Goal: Transaction & Acquisition: Purchase product/service

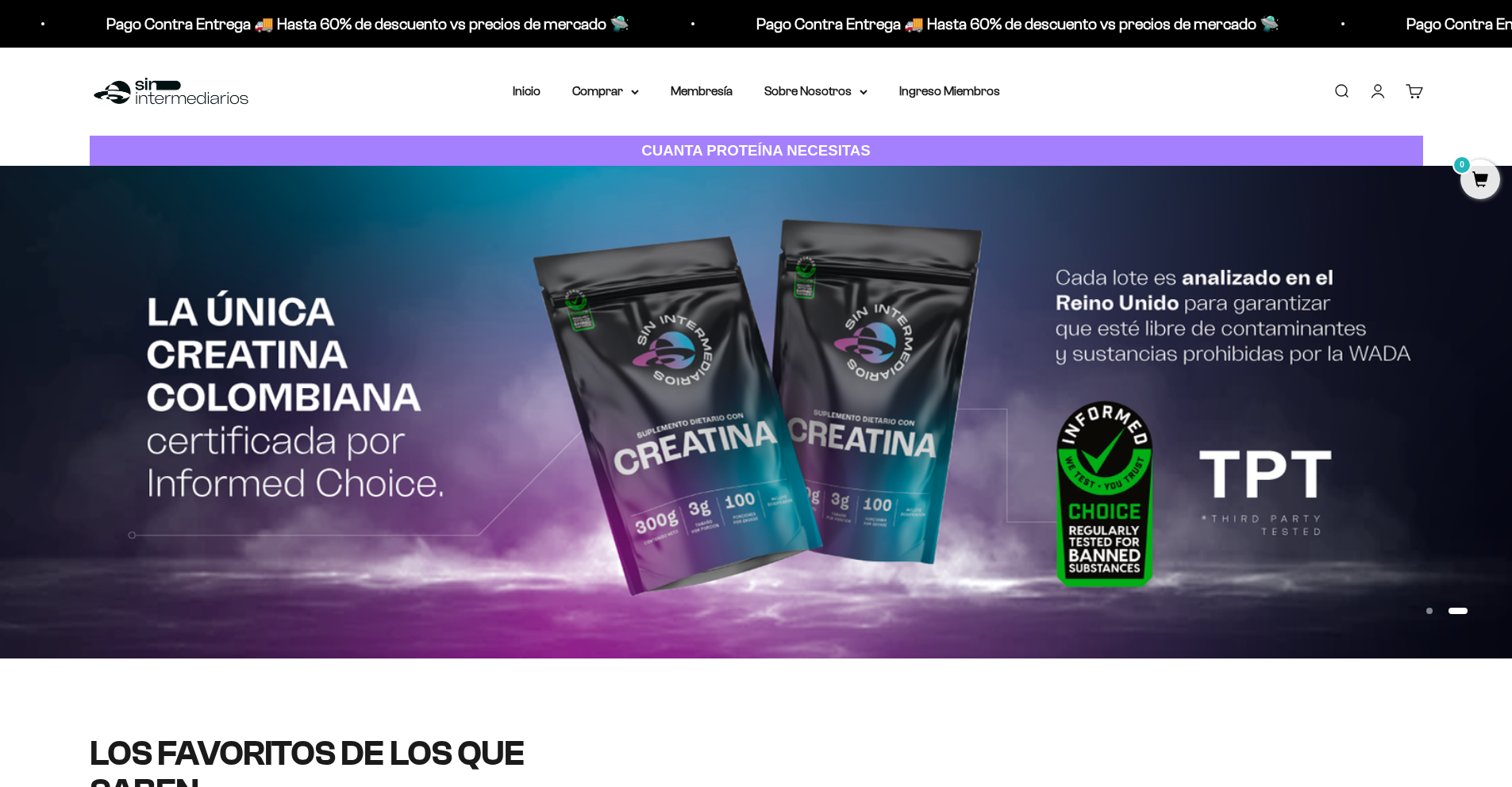
click at [617, 94] on summary "Comprar" at bounding box center [605, 91] width 67 height 21
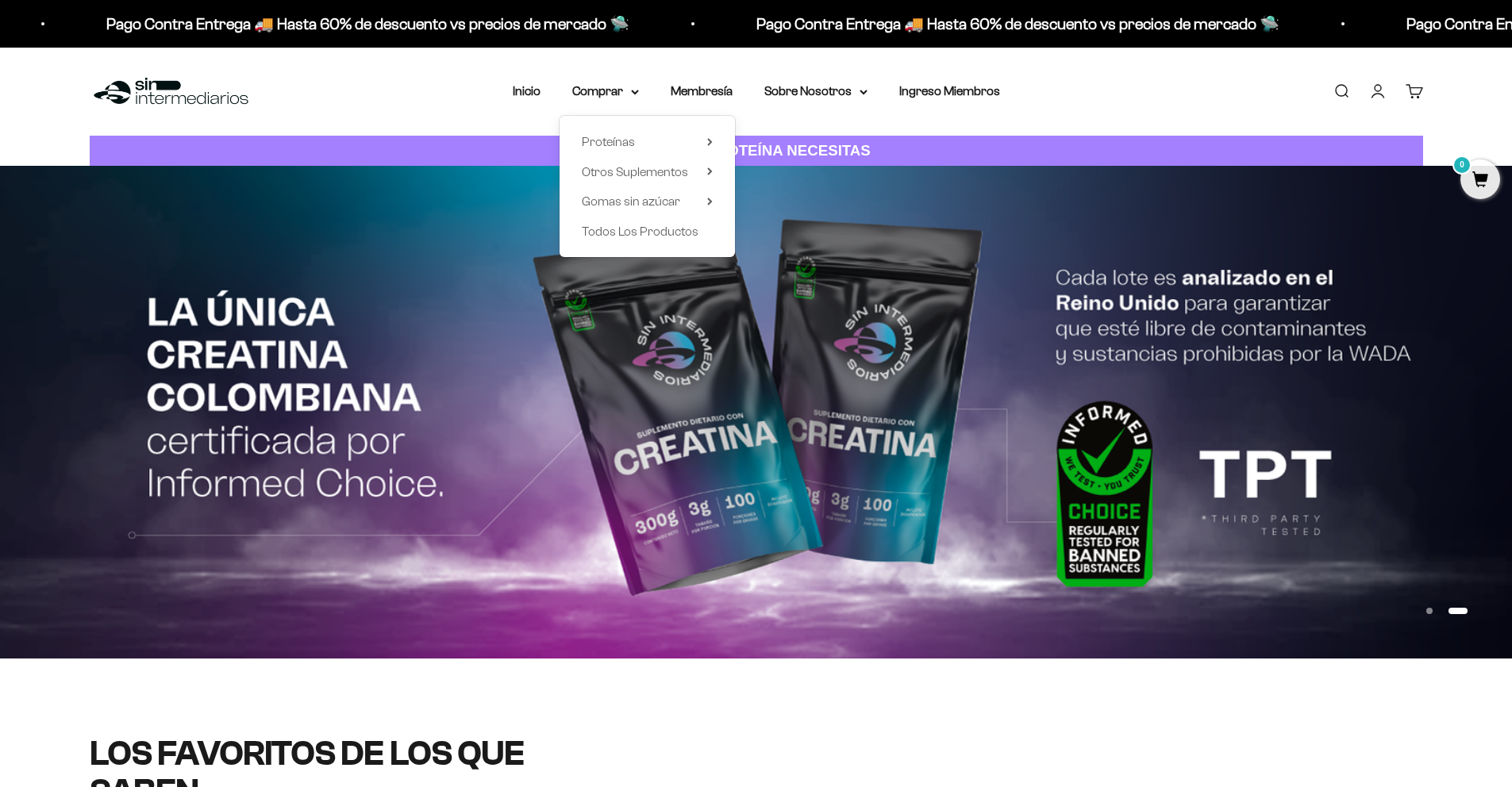
scroll to position [1898, 0]
drag, startPoint x: 0, startPoint y: 0, endPoint x: 629, endPoint y: 139, distance: 644.2
click at [629, 139] on span "Proteínas" at bounding box center [608, 141] width 53 height 13
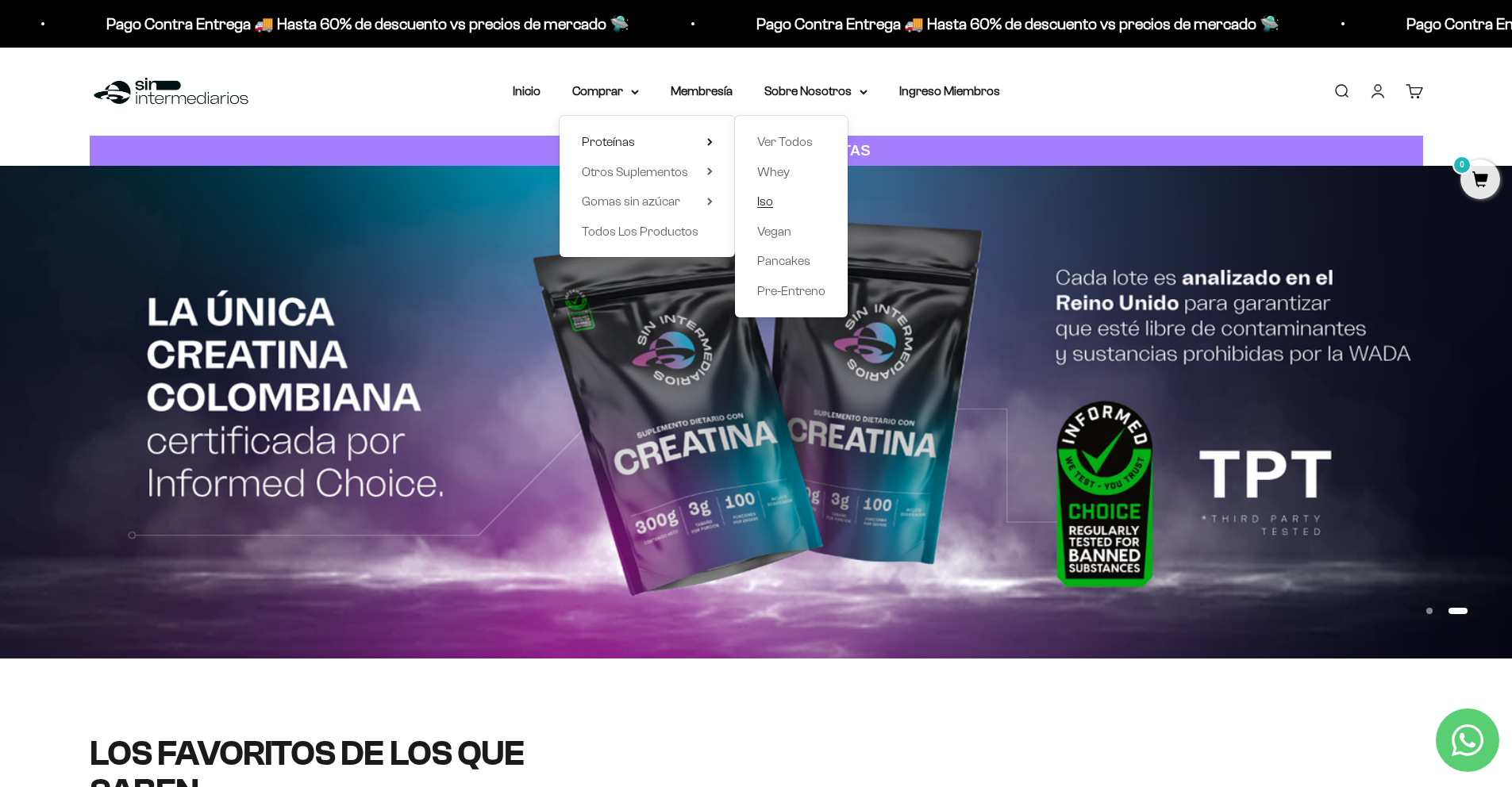
drag, startPoint x: 629, startPoint y: 139, endPoint x: 770, endPoint y: 201, distance: 154.0
click at [770, 201] on span "Iso" at bounding box center [764, 201] width 16 height 13
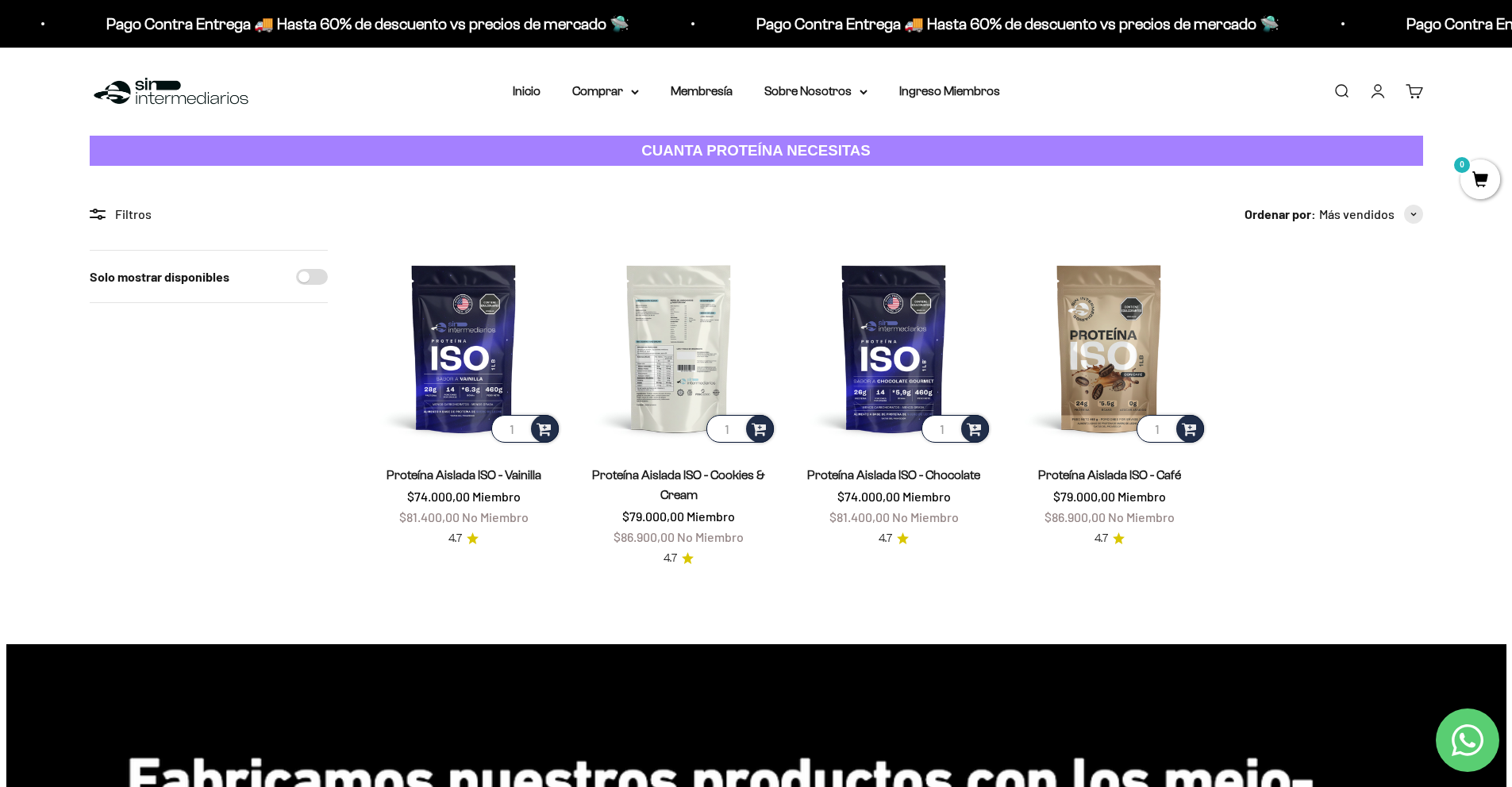
scroll to position [1898, 0]
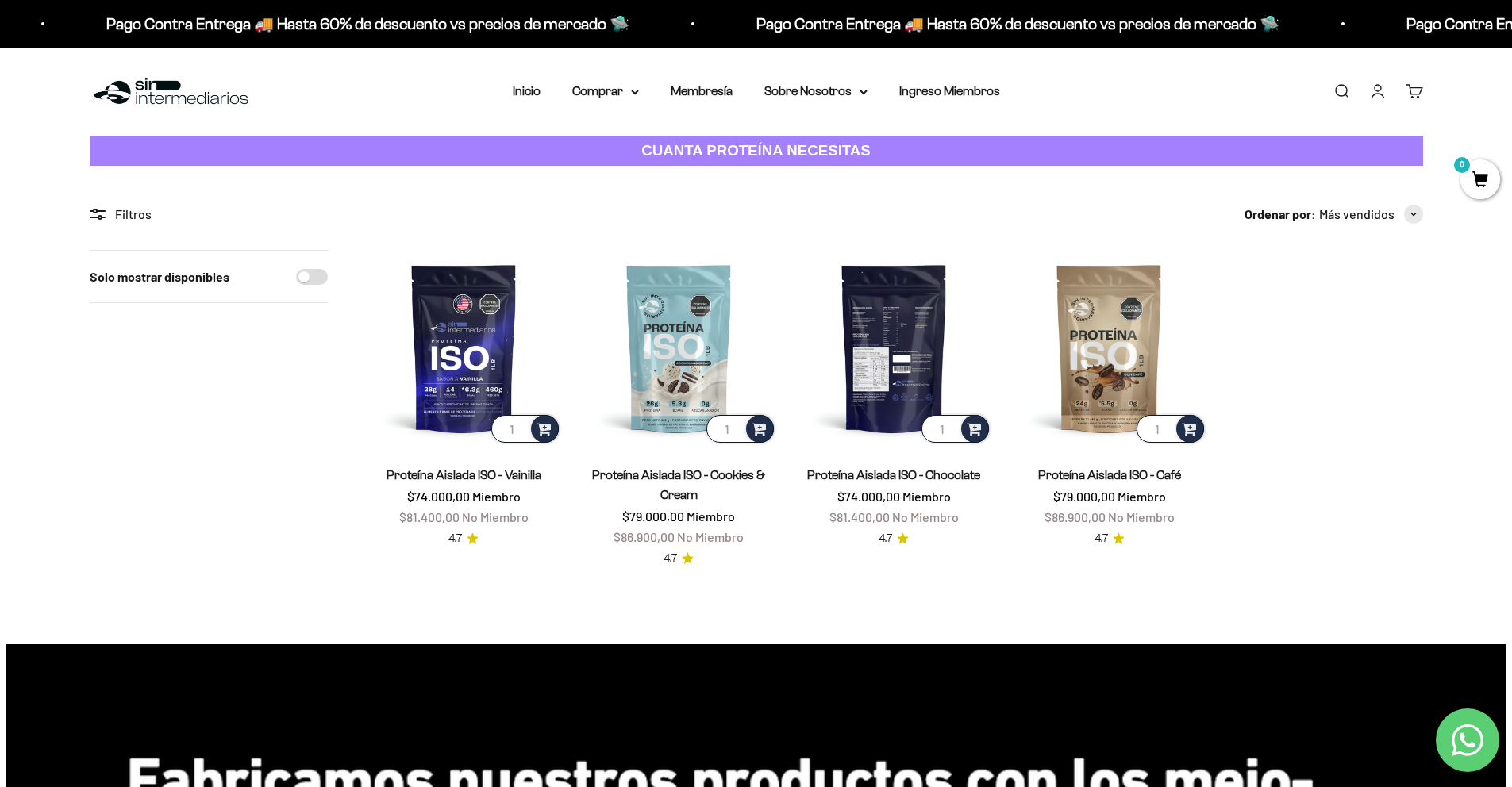
click at [875, 329] on img at bounding box center [894, 348] width 196 height 196
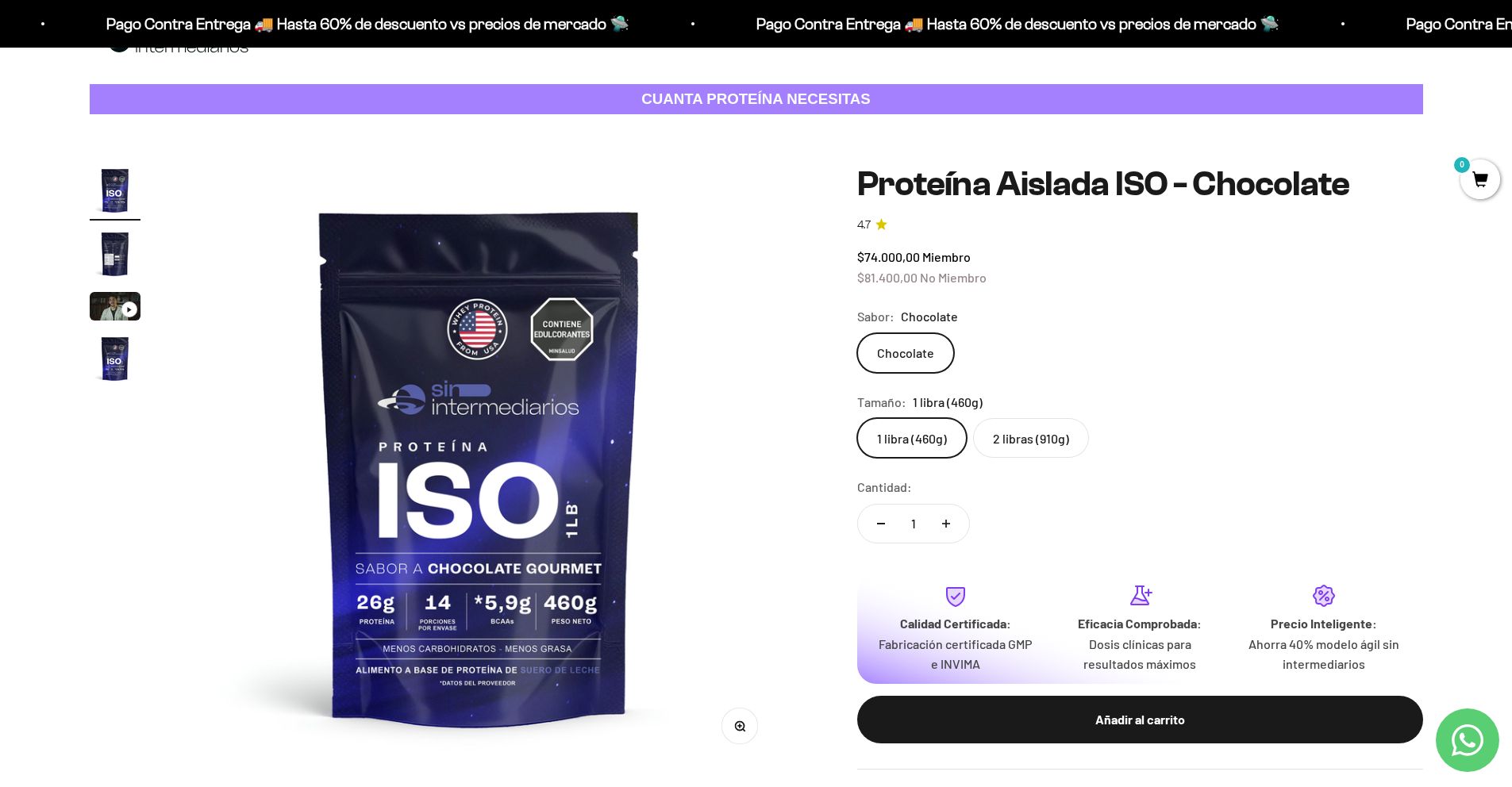
scroll to position [1898, 0]
click at [1078, 437] on label "2 libras (910g)" at bounding box center [1031, 438] width 116 height 40
click at [857, 418] on input "2 libras (910g)" at bounding box center [856, 417] width 1 height 1
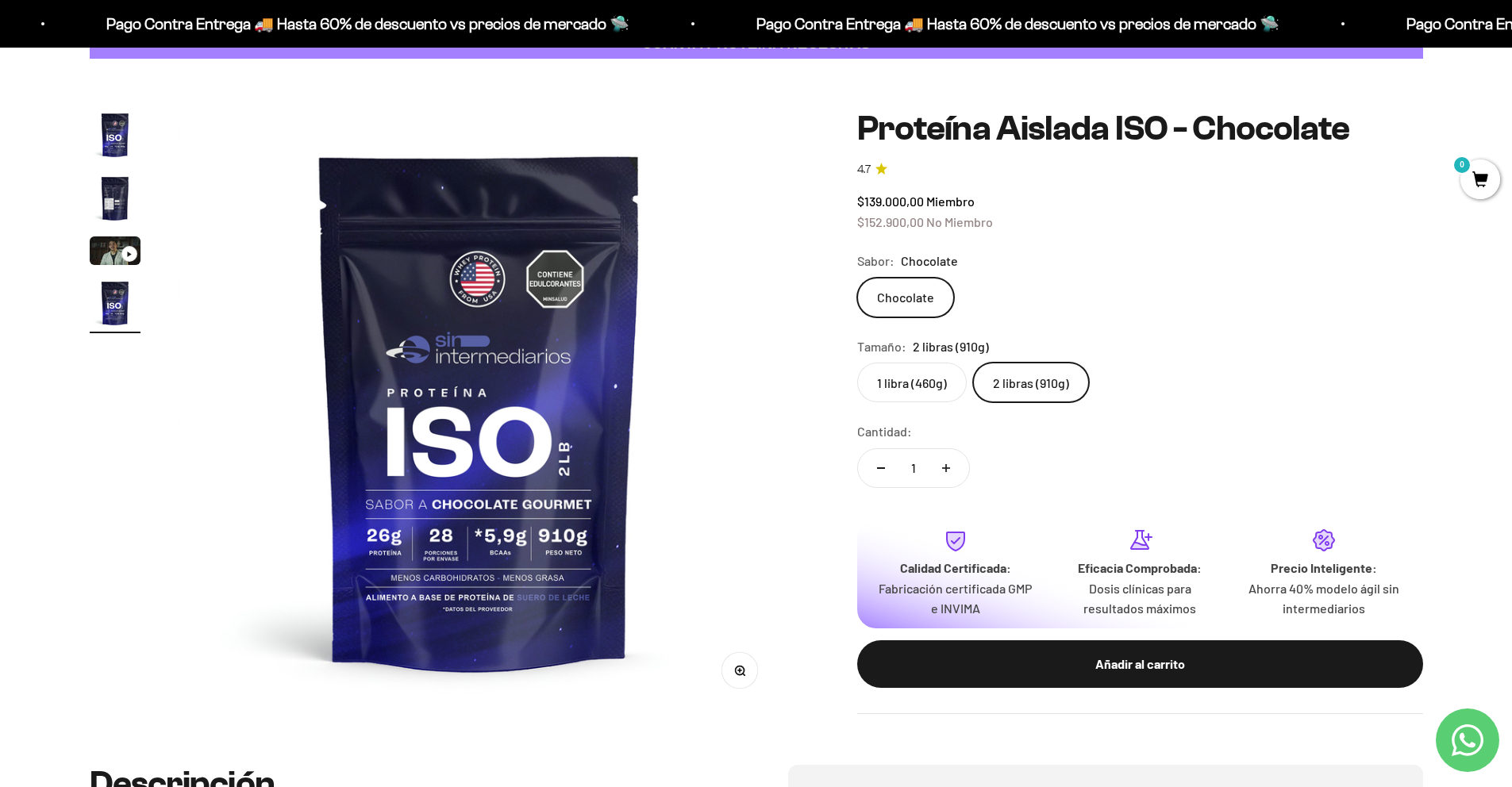
scroll to position [136, 0]
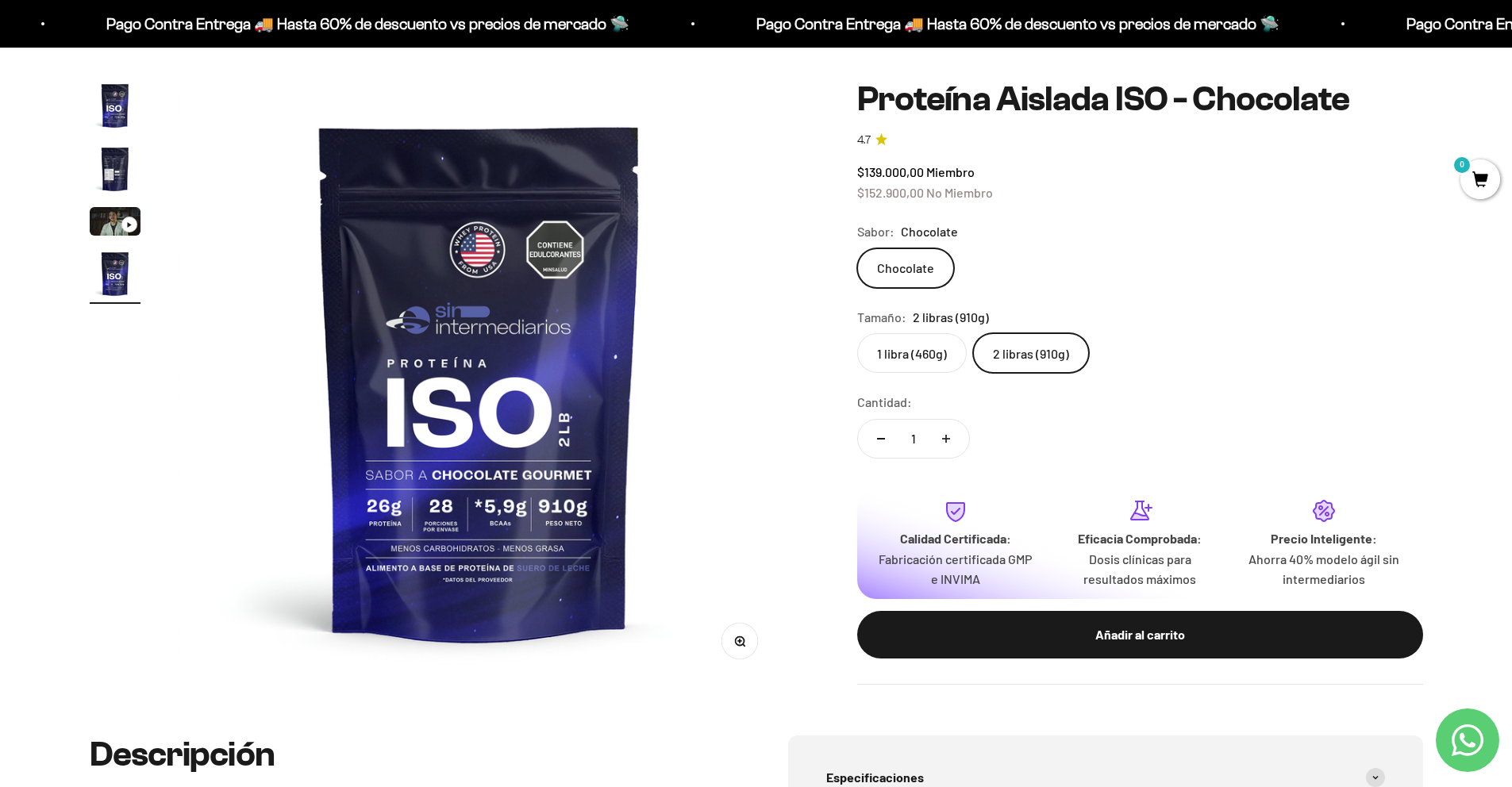
click at [114, 172] on img "Ir al artículo 2" at bounding box center [115, 169] width 51 height 51
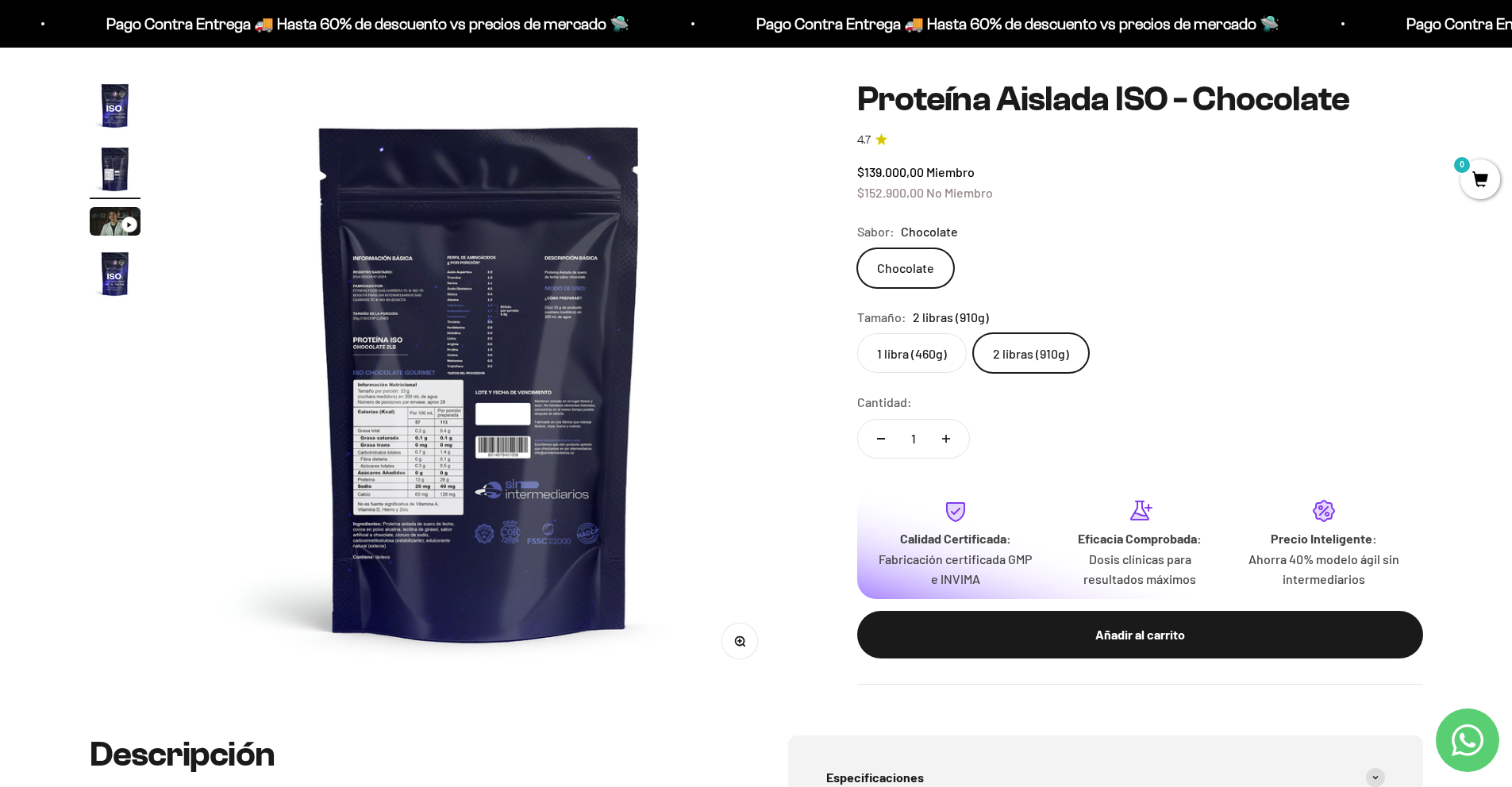
click at [125, 127] on img "Ir al artículo 1" at bounding box center [115, 105] width 51 height 51
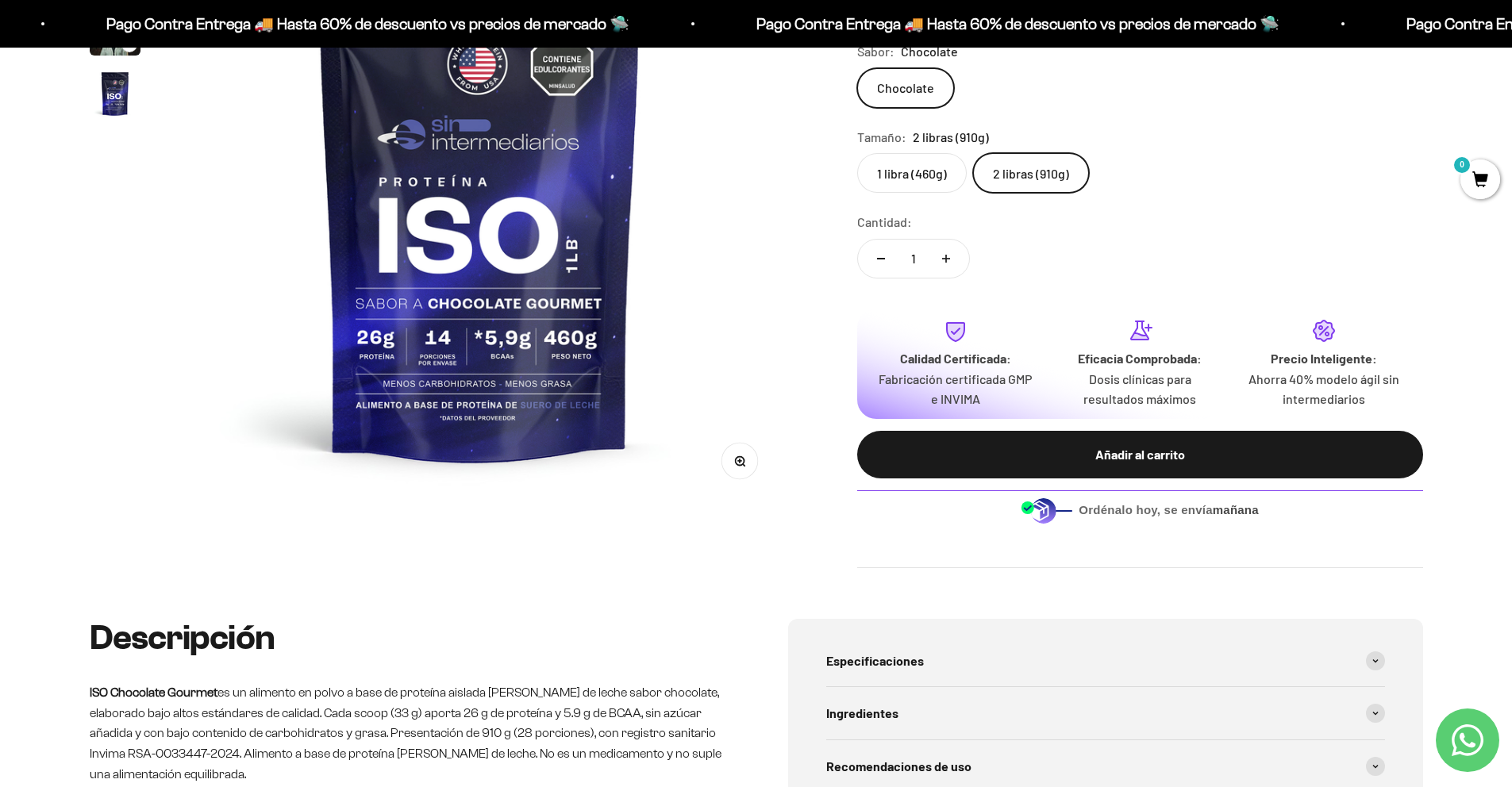
scroll to position [269, 0]
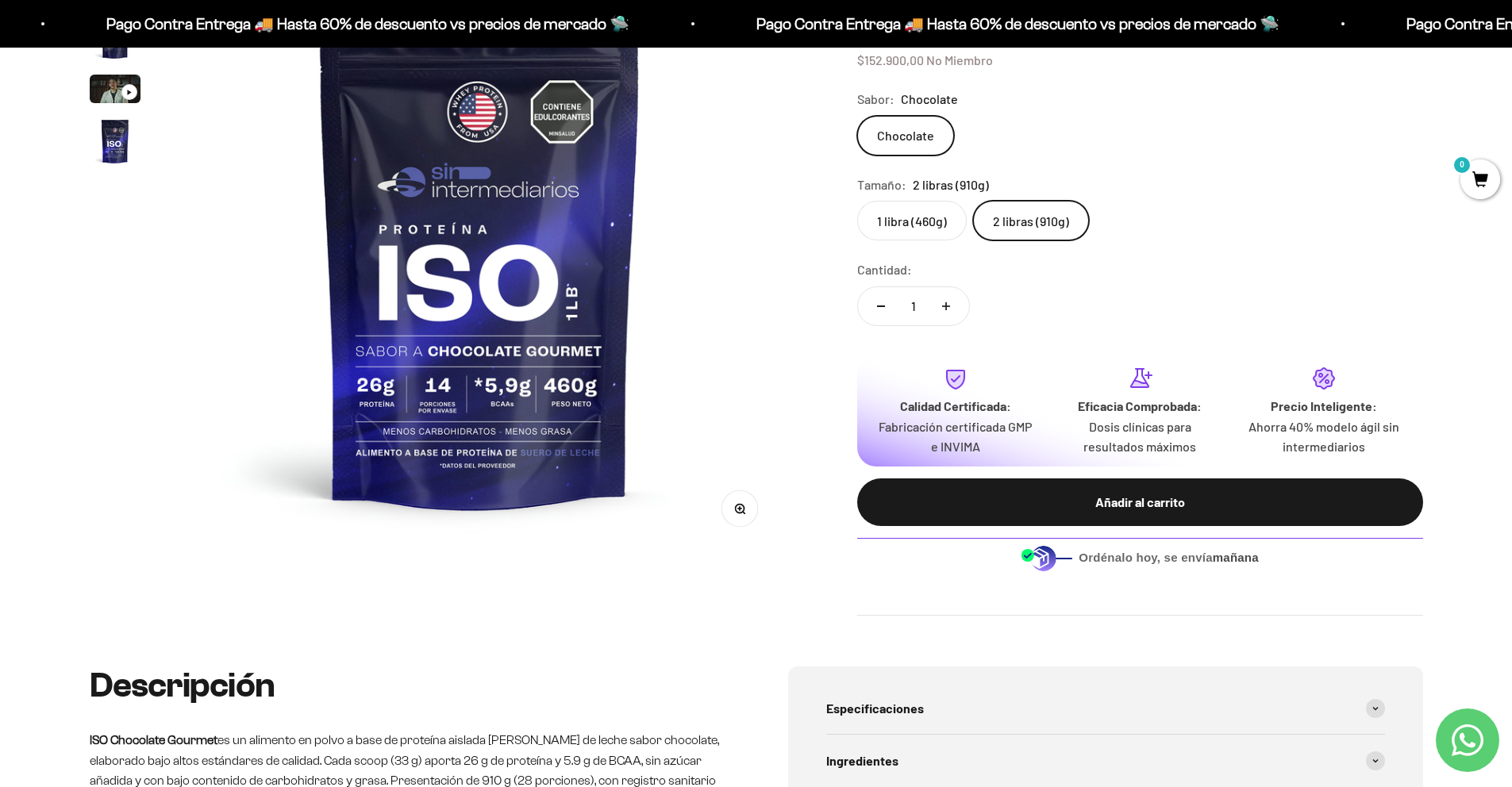
drag, startPoint x: 1099, startPoint y: 510, endPoint x: 893, endPoint y: 423, distance: 223.6
click at [1099, 510] on div "Añadir al carrito" at bounding box center [1140, 503] width 503 height 21
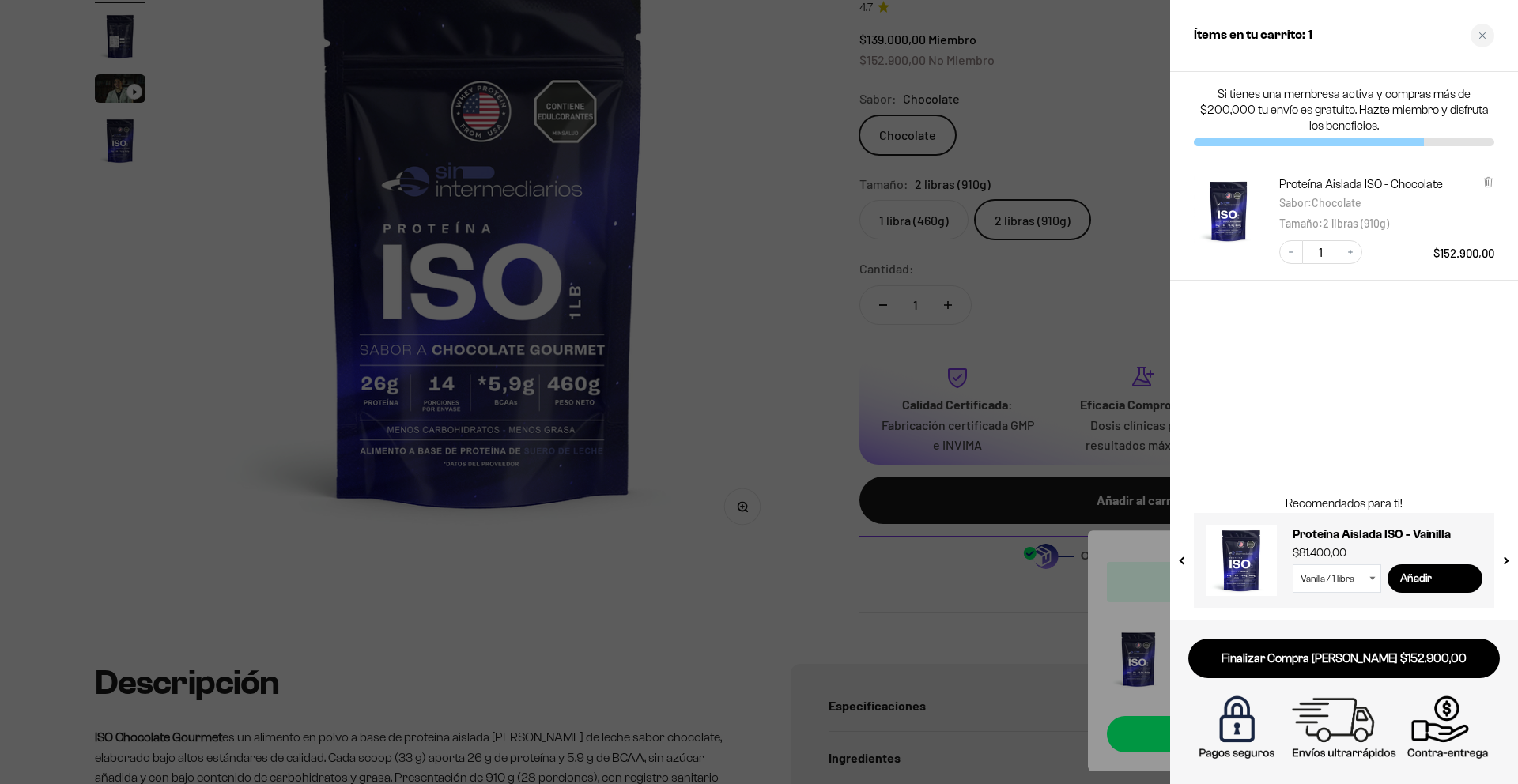
click at [1110, 158] on div at bounding box center [759, 392] width 1518 height 784
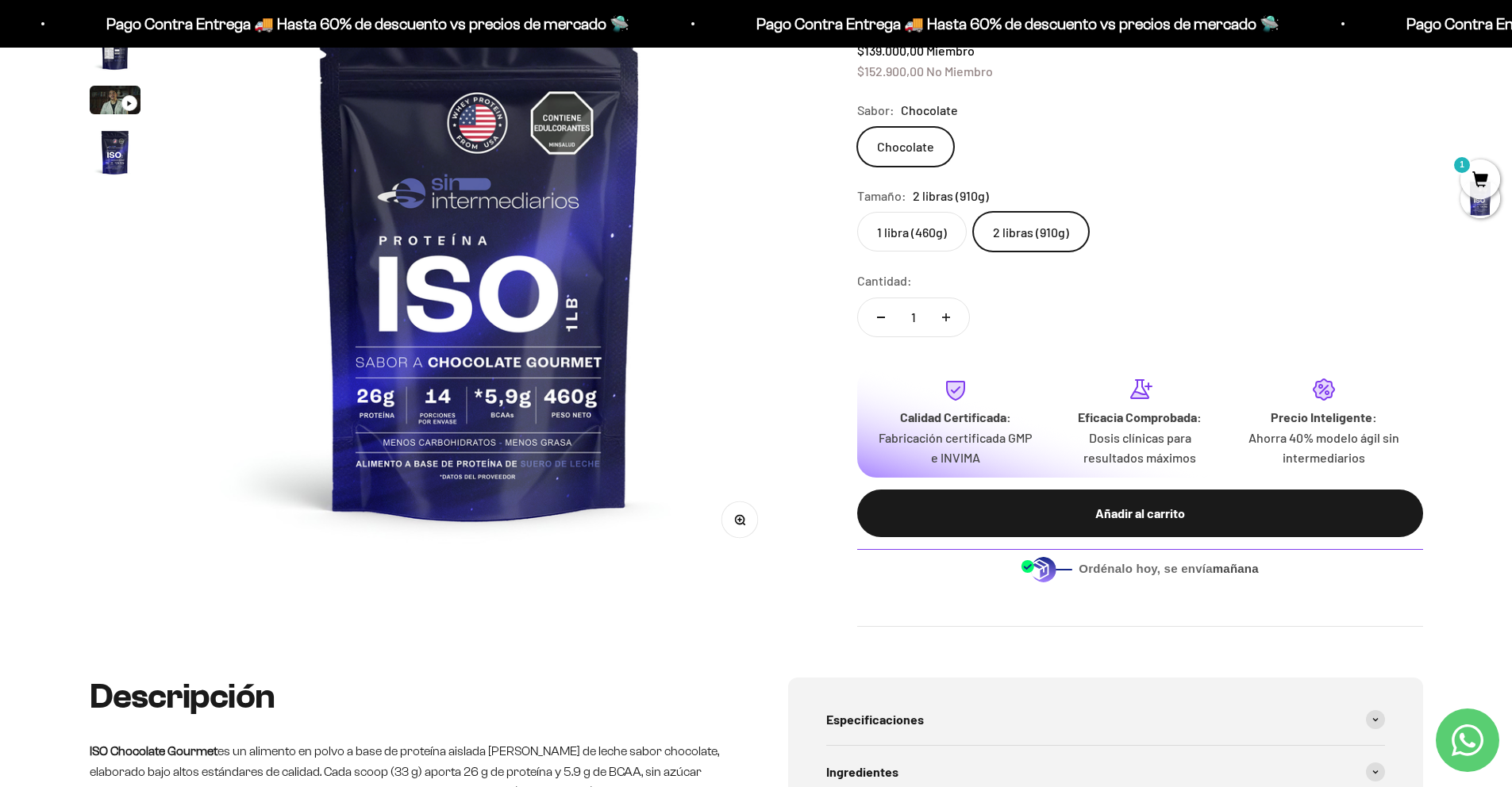
scroll to position [0, 0]
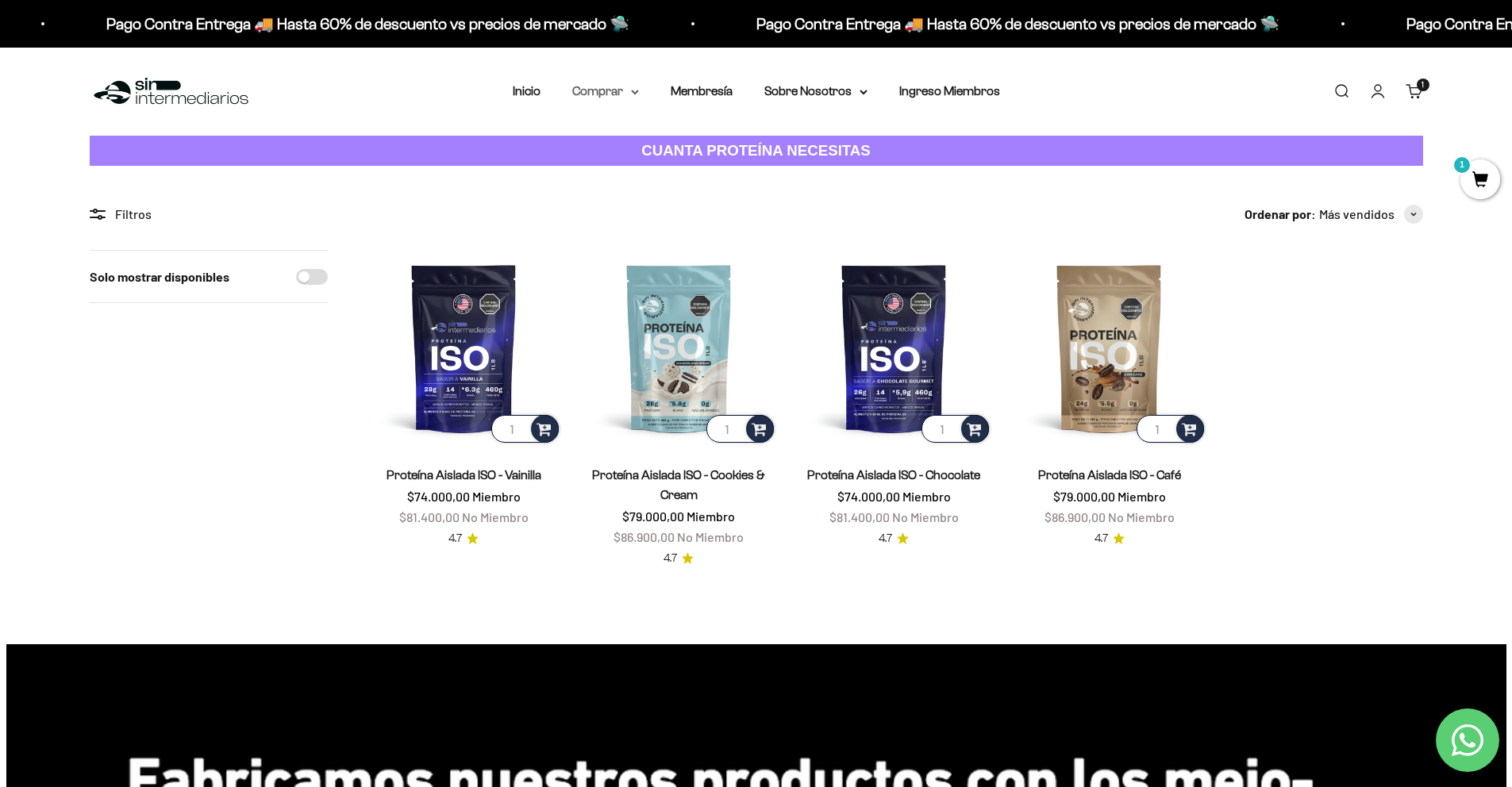
click at [618, 96] on summary "Comprar" at bounding box center [605, 91] width 67 height 21
click at [626, 203] on span "Gomas sin azúcar" at bounding box center [631, 201] width 98 height 13
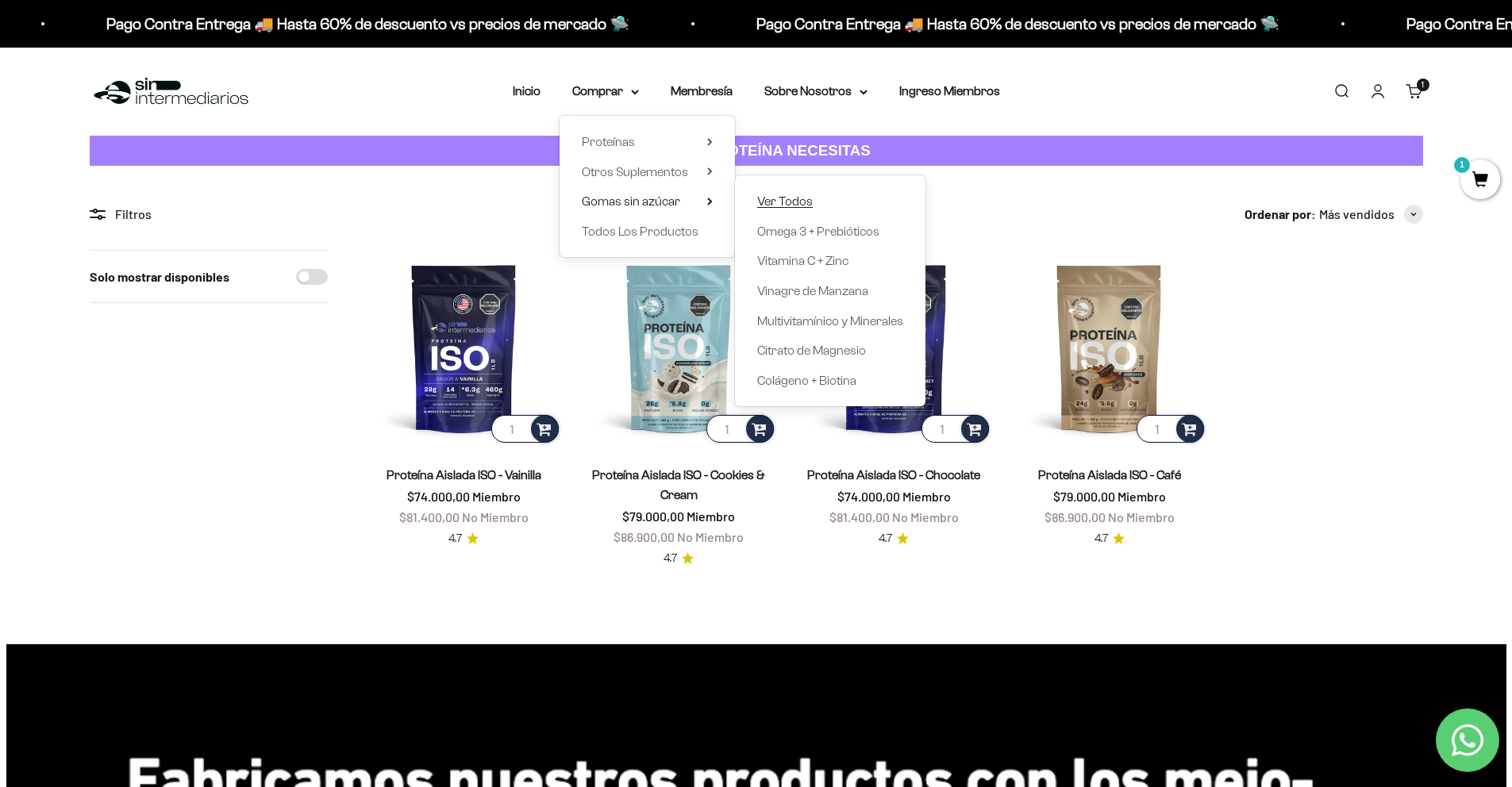
click at [789, 207] on span "Ver Todos" at bounding box center [785, 201] width 56 height 13
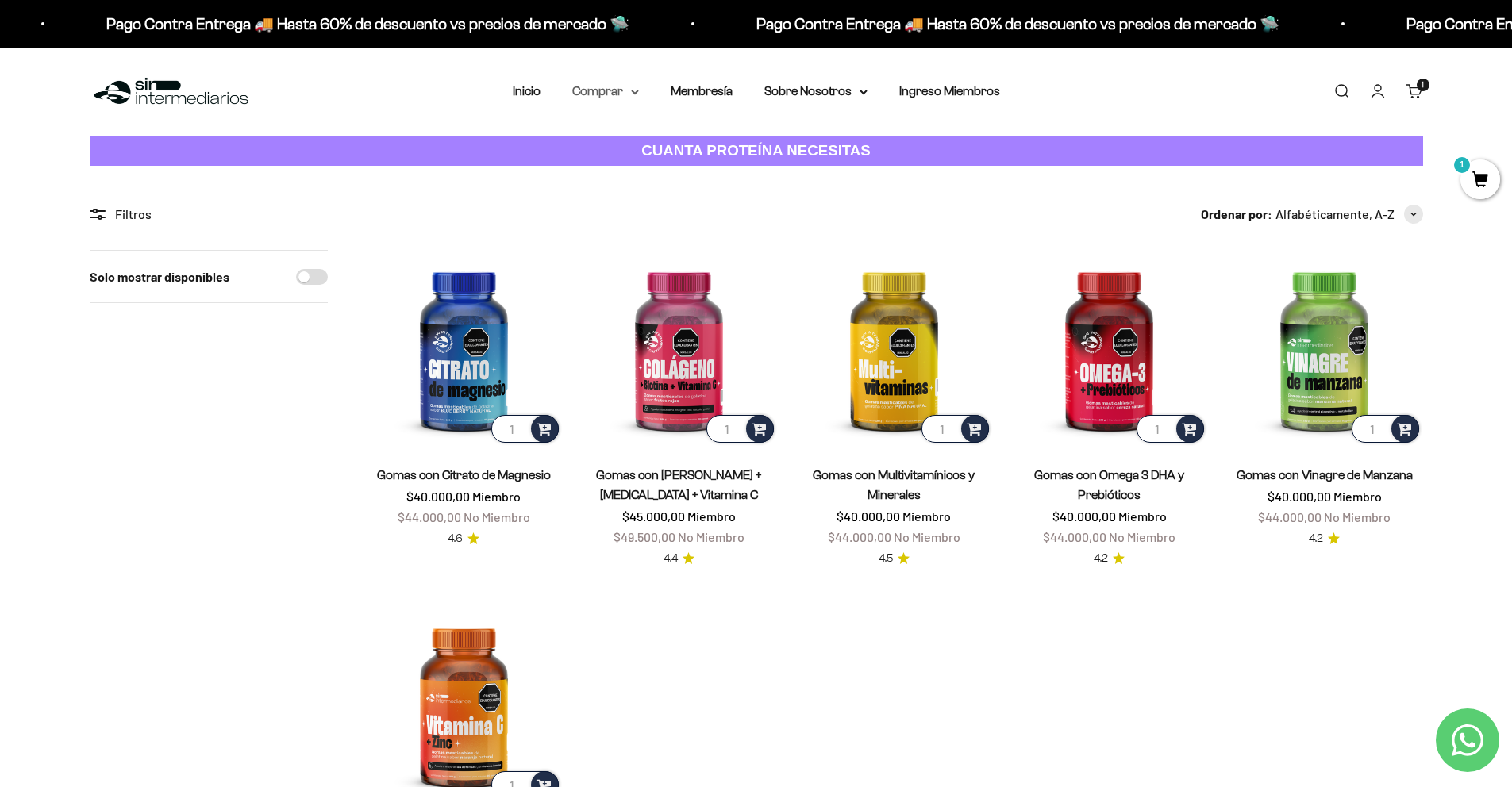
click at [620, 92] on summary "Comprar" at bounding box center [605, 91] width 67 height 21
click at [651, 175] on span "Otros Suplementos" at bounding box center [635, 172] width 106 height 13
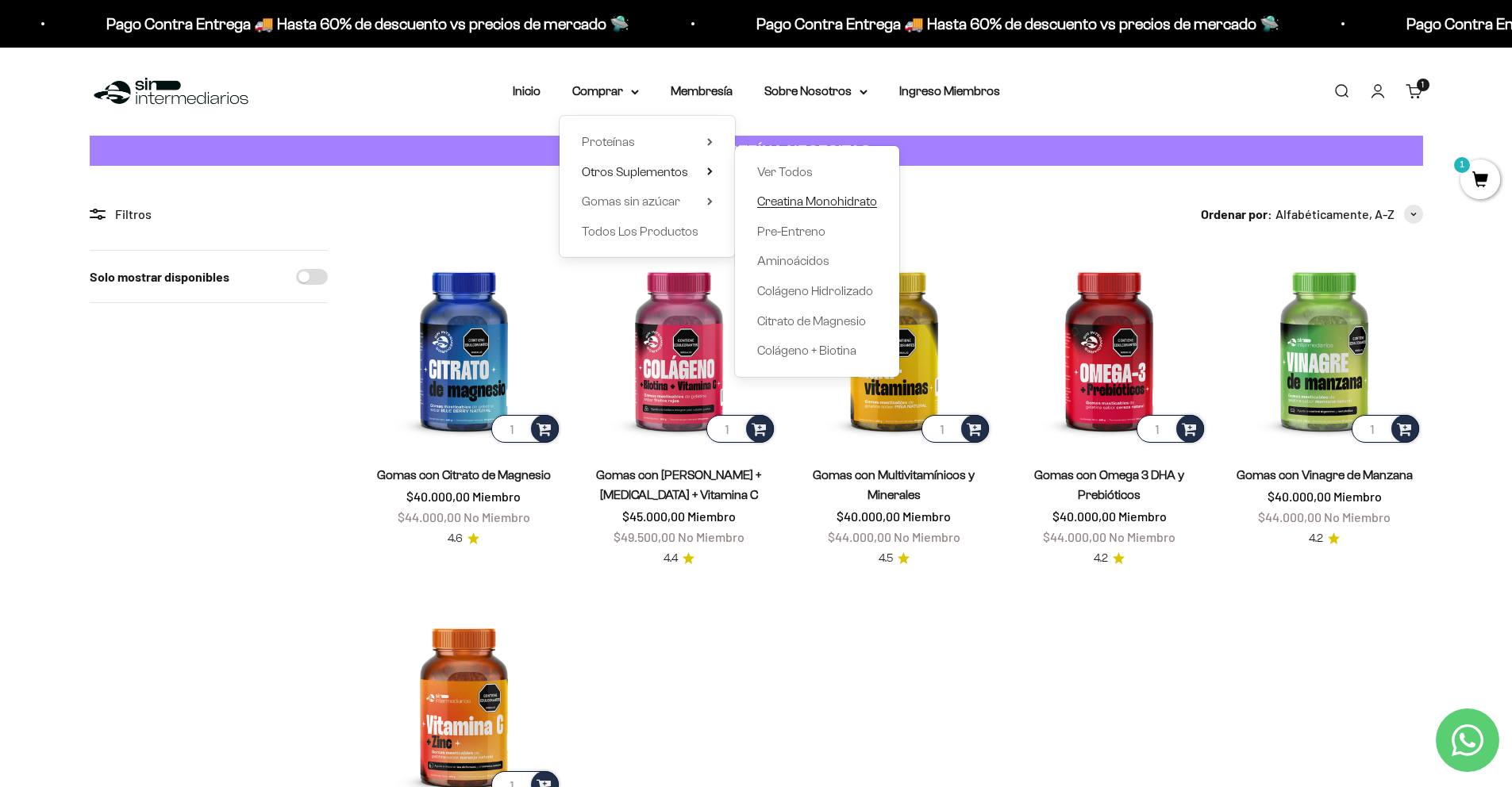
click at [799, 194] on span "Creatina Monohidrato" at bounding box center [817, 201] width 120 height 13
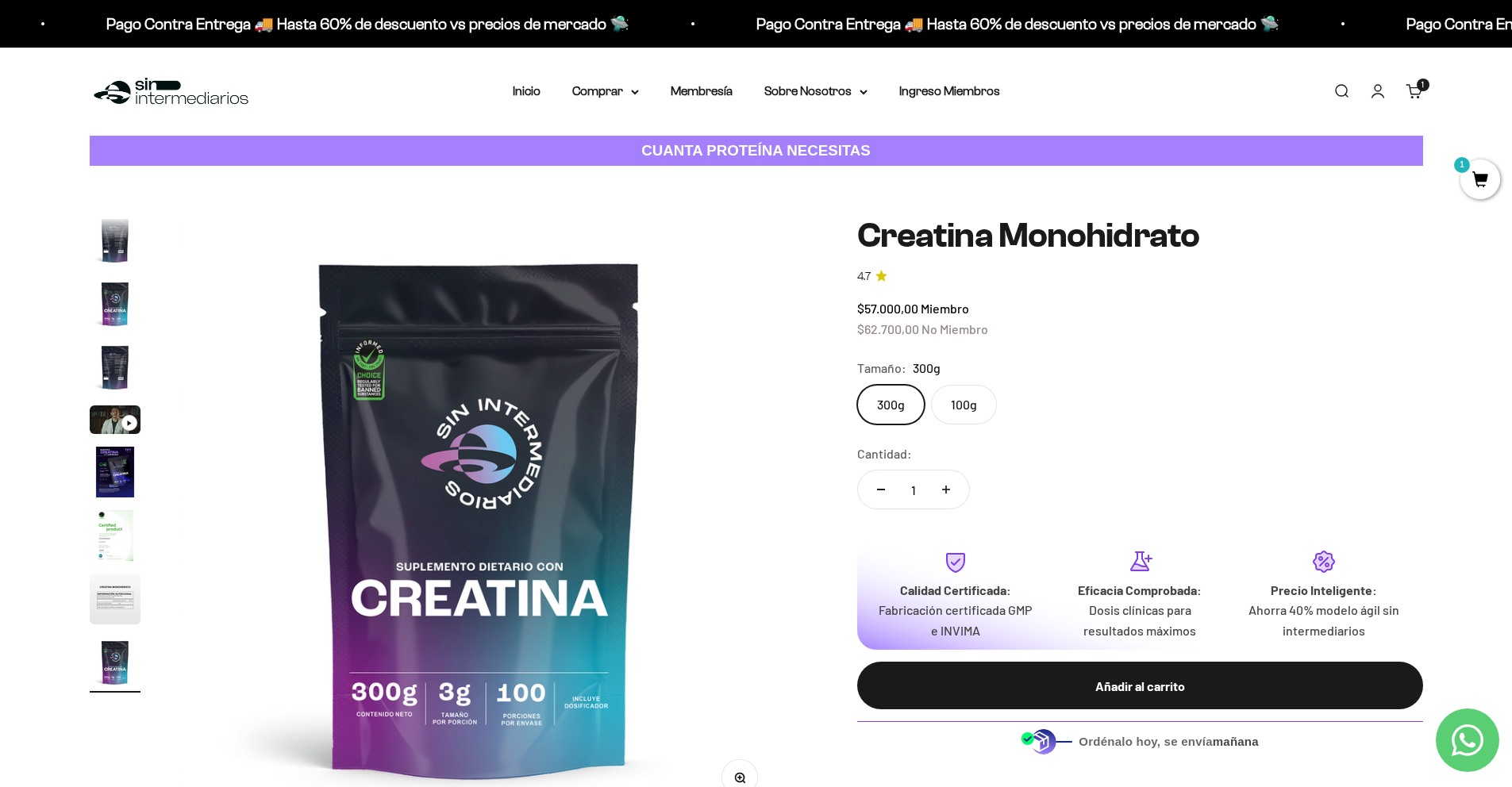
drag, startPoint x: 629, startPoint y: 93, endPoint x: 637, endPoint y: 127, distance: 34.9
click at [629, 94] on summary "Comprar" at bounding box center [605, 91] width 67 height 21
click at [715, 173] on div "Proteínas Ver Todos Whey Iso Vegan" at bounding box center [647, 187] width 175 height 141
click at [710, 172] on icon at bounding box center [710, 171] width 6 height 8
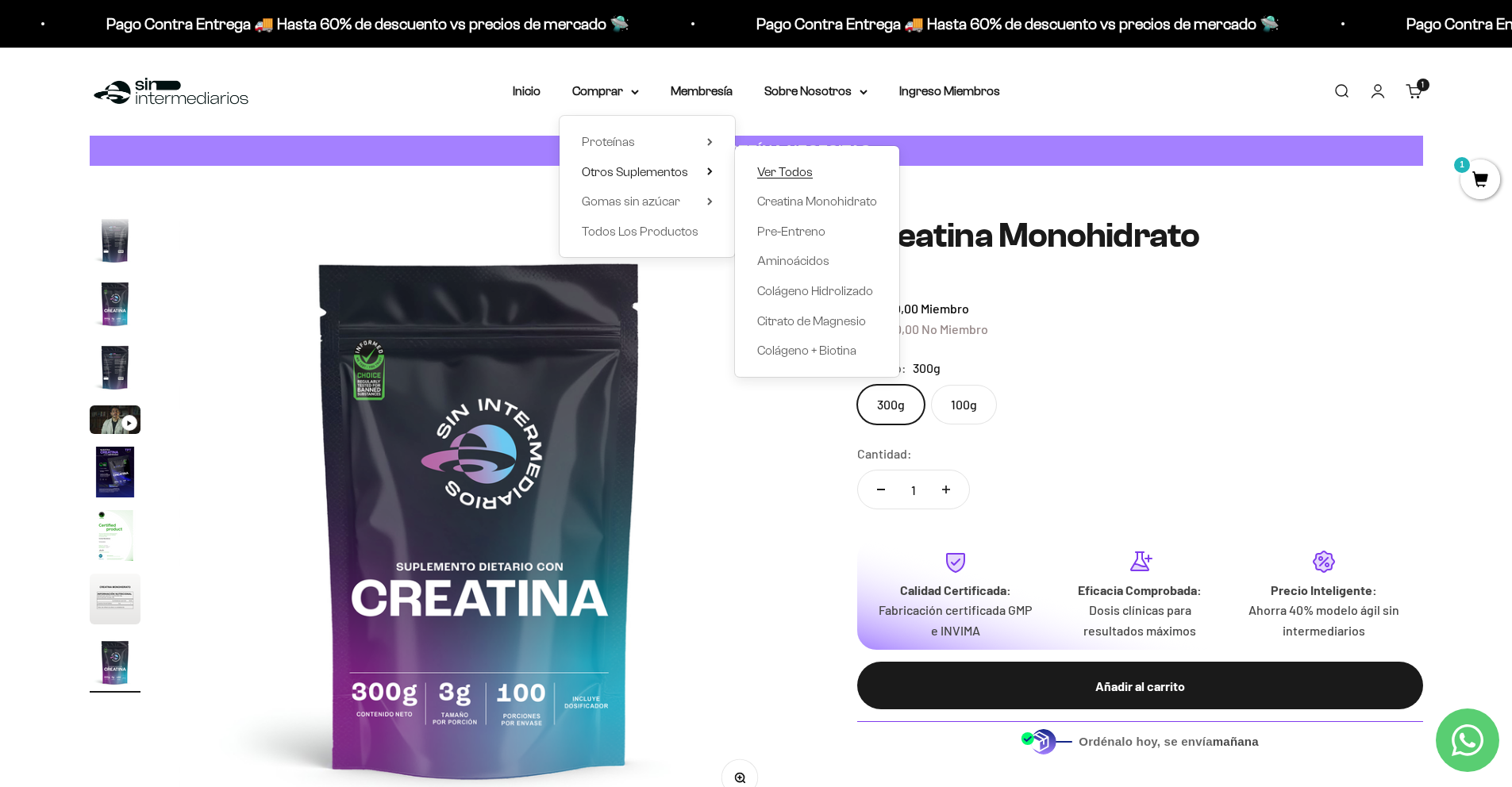
click at [765, 172] on span "Ver Todos" at bounding box center [785, 172] width 56 height 13
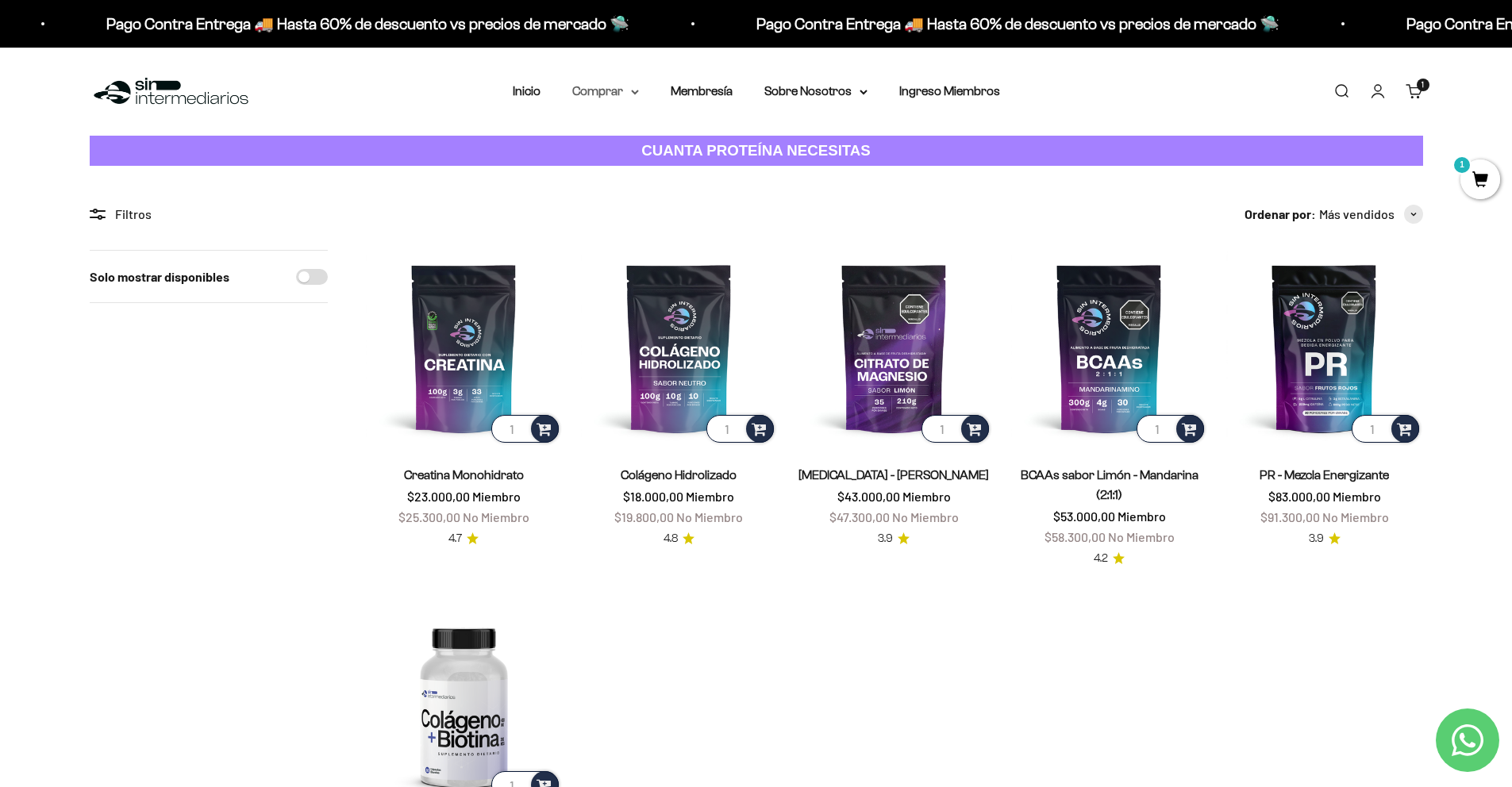
click at [636, 91] on icon at bounding box center [635, 92] width 7 height 3
click at [619, 138] on span "Proteínas" at bounding box center [608, 141] width 53 height 13
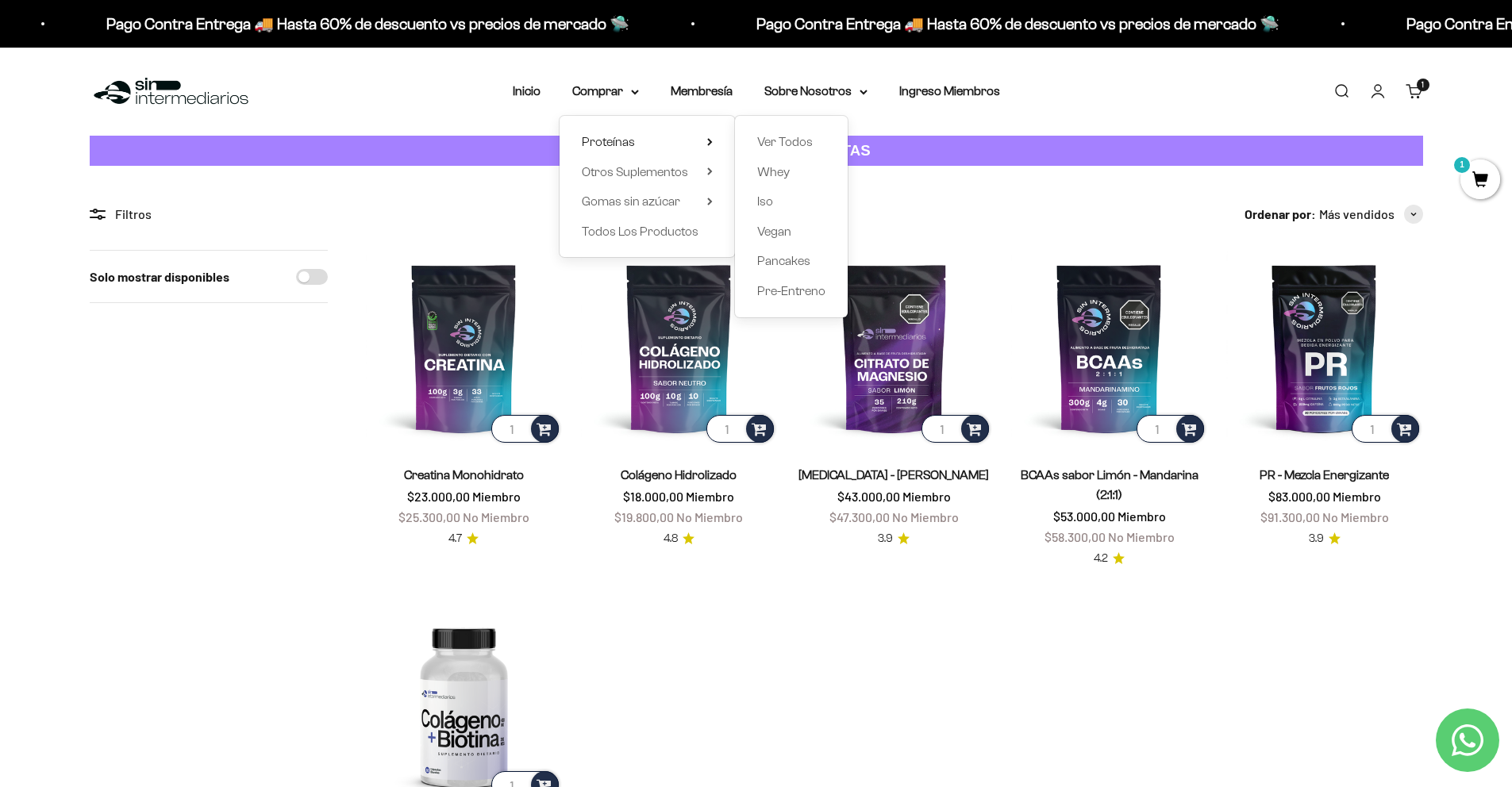
click at [756, 139] on div "Ver Todos Whey Iso Vegan Pancakes Pre-Entreno" at bounding box center [791, 216] width 113 height 201
click at [764, 138] on span "Ver Todos" at bounding box center [785, 141] width 56 height 13
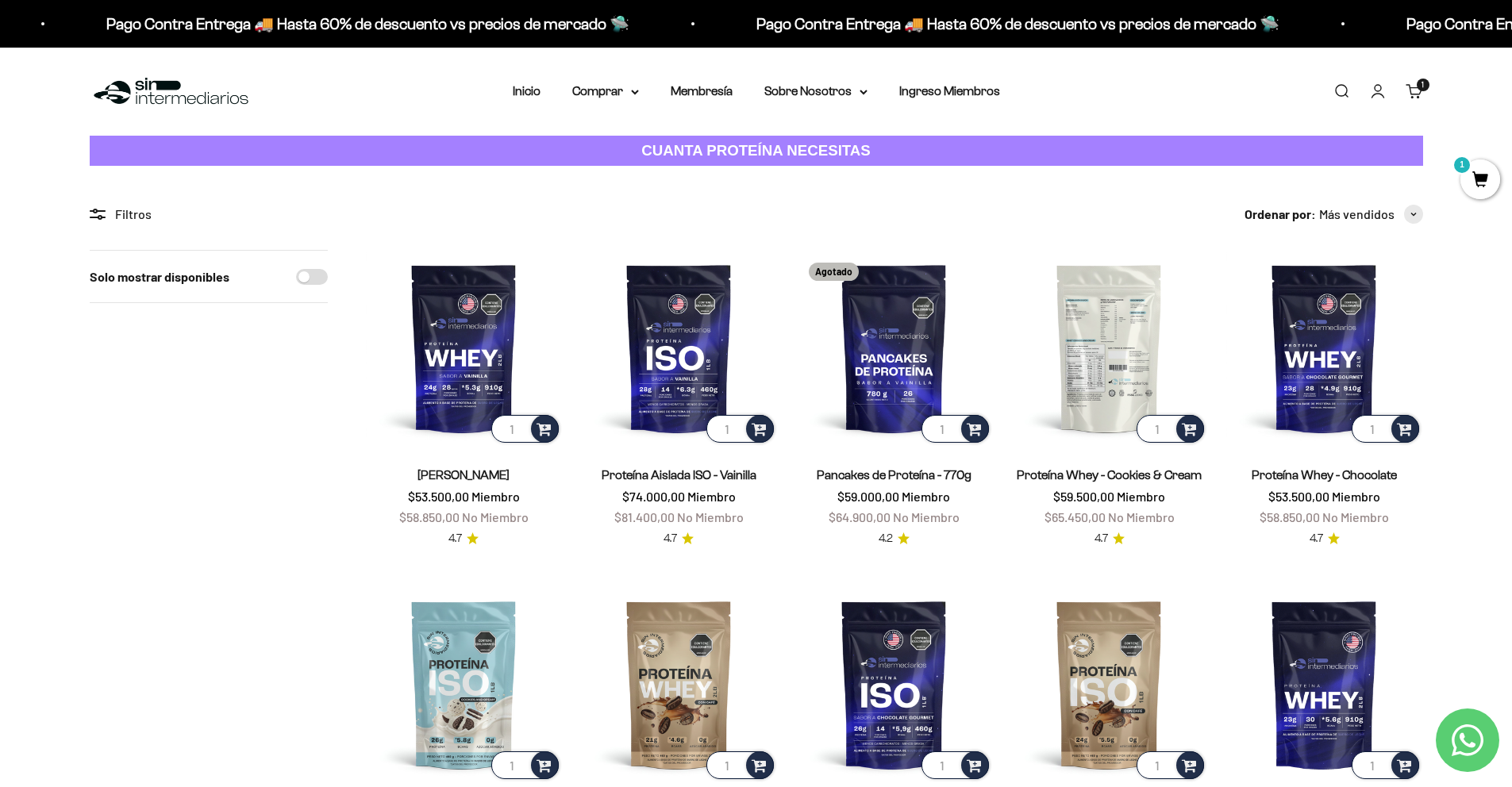
click at [1140, 343] on img at bounding box center [1109, 348] width 196 height 196
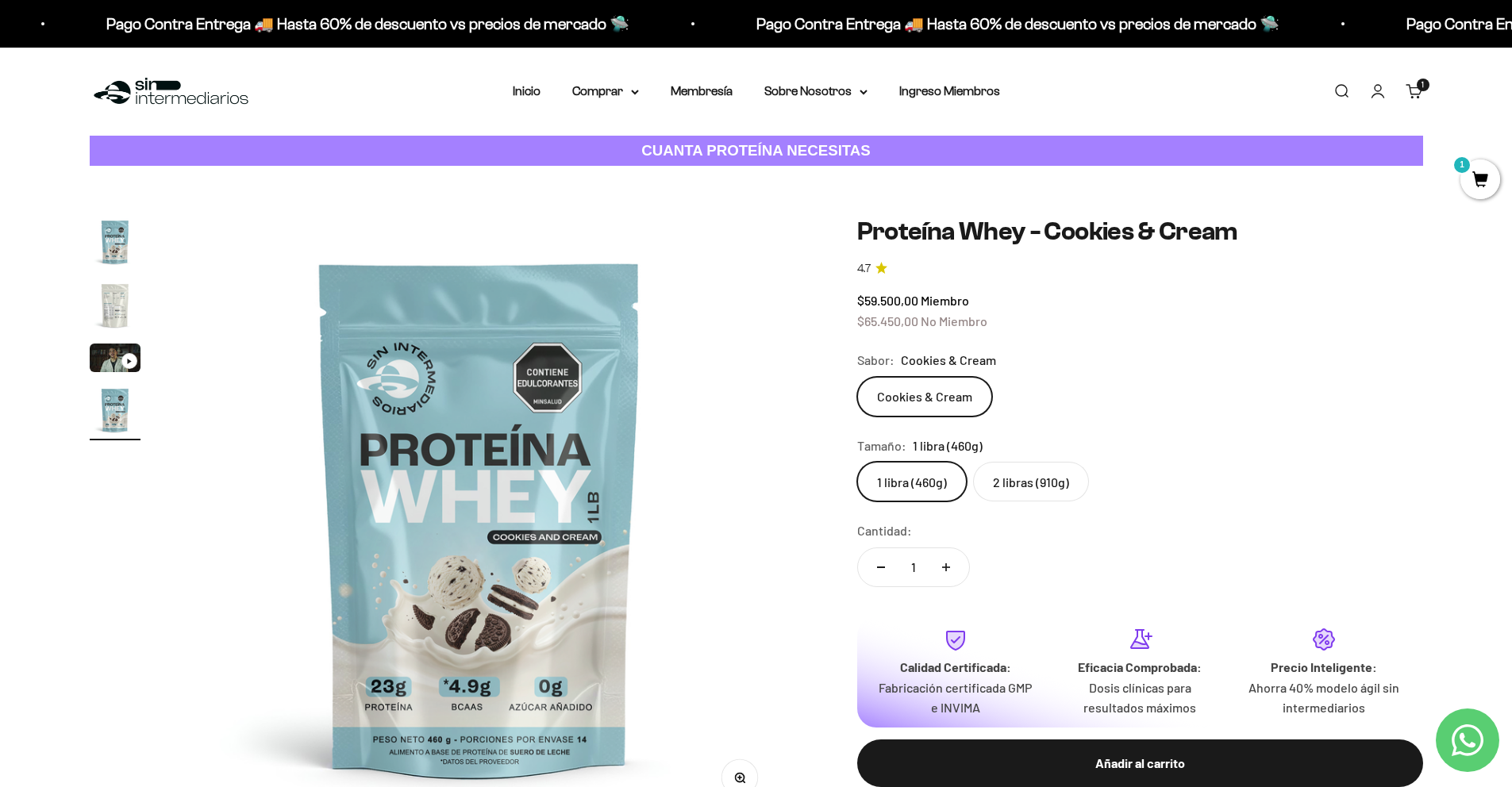
click at [123, 303] on img "Ir al artículo 2" at bounding box center [115, 306] width 51 height 51
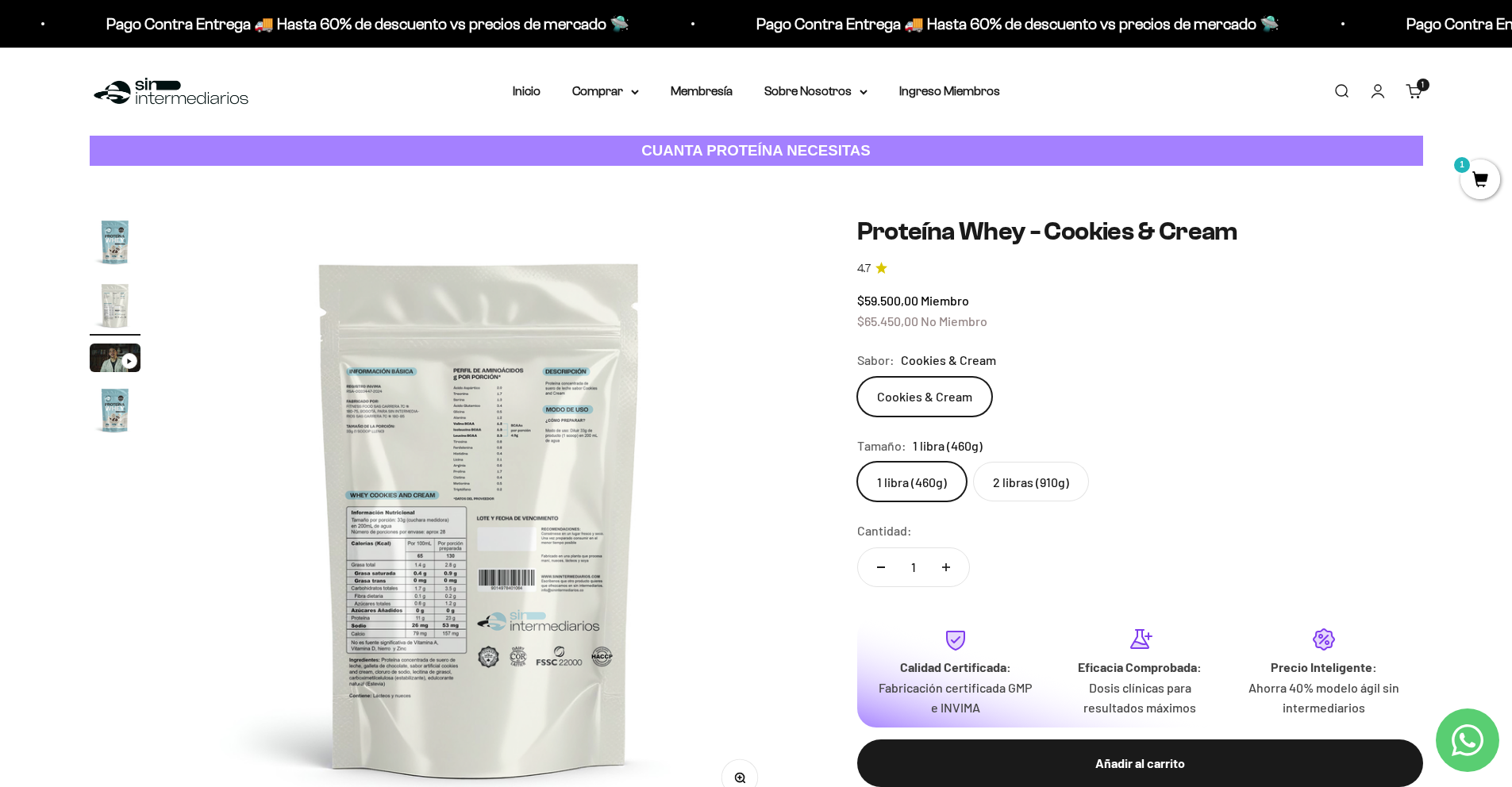
click at [133, 251] on img "Ir al artículo 1" at bounding box center [115, 242] width 51 height 51
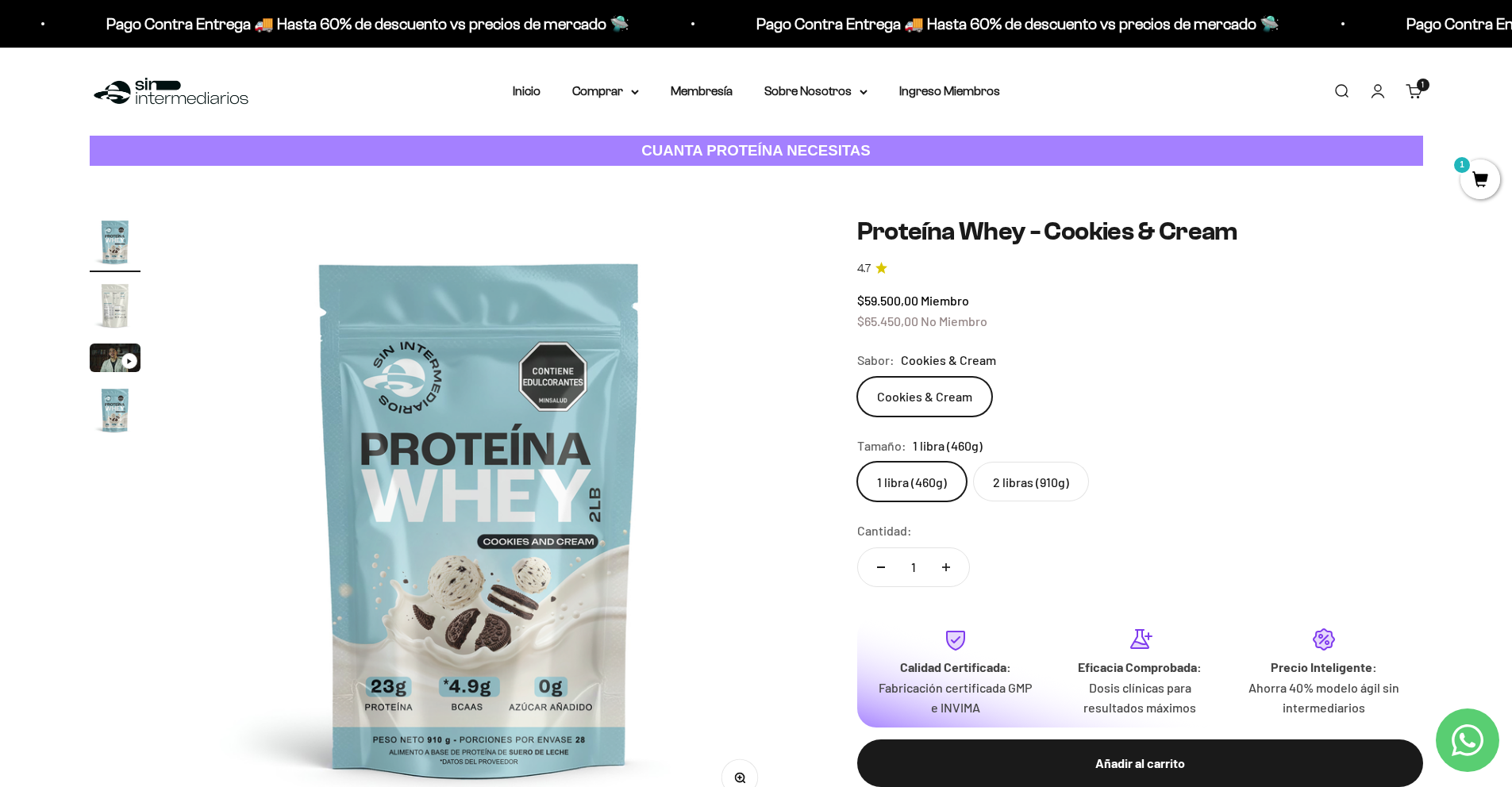
click at [109, 417] on img "Ir al artículo 4" at bounding box center [115, 410] width 51 height 51
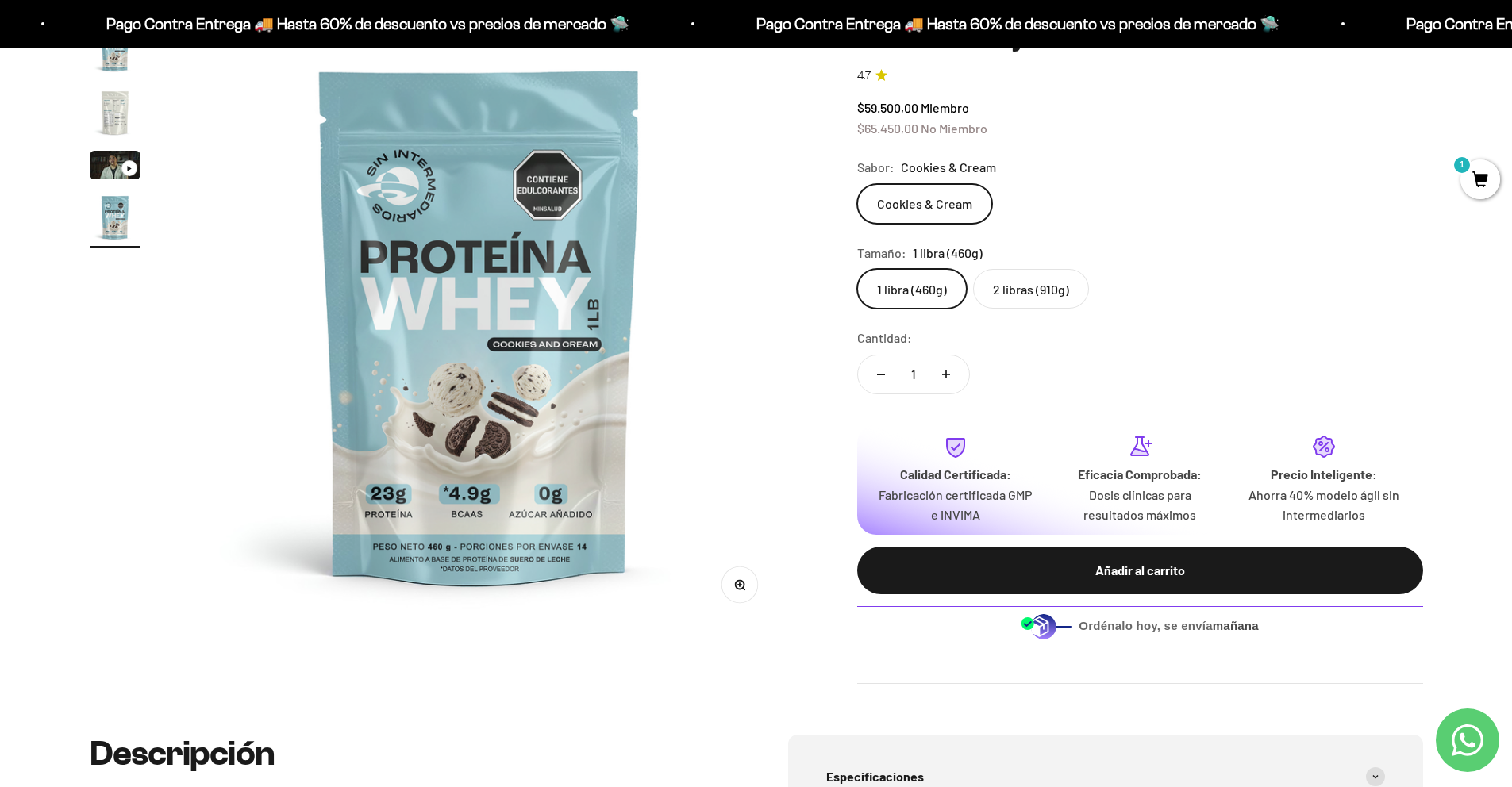
scroll to position [184, 0]
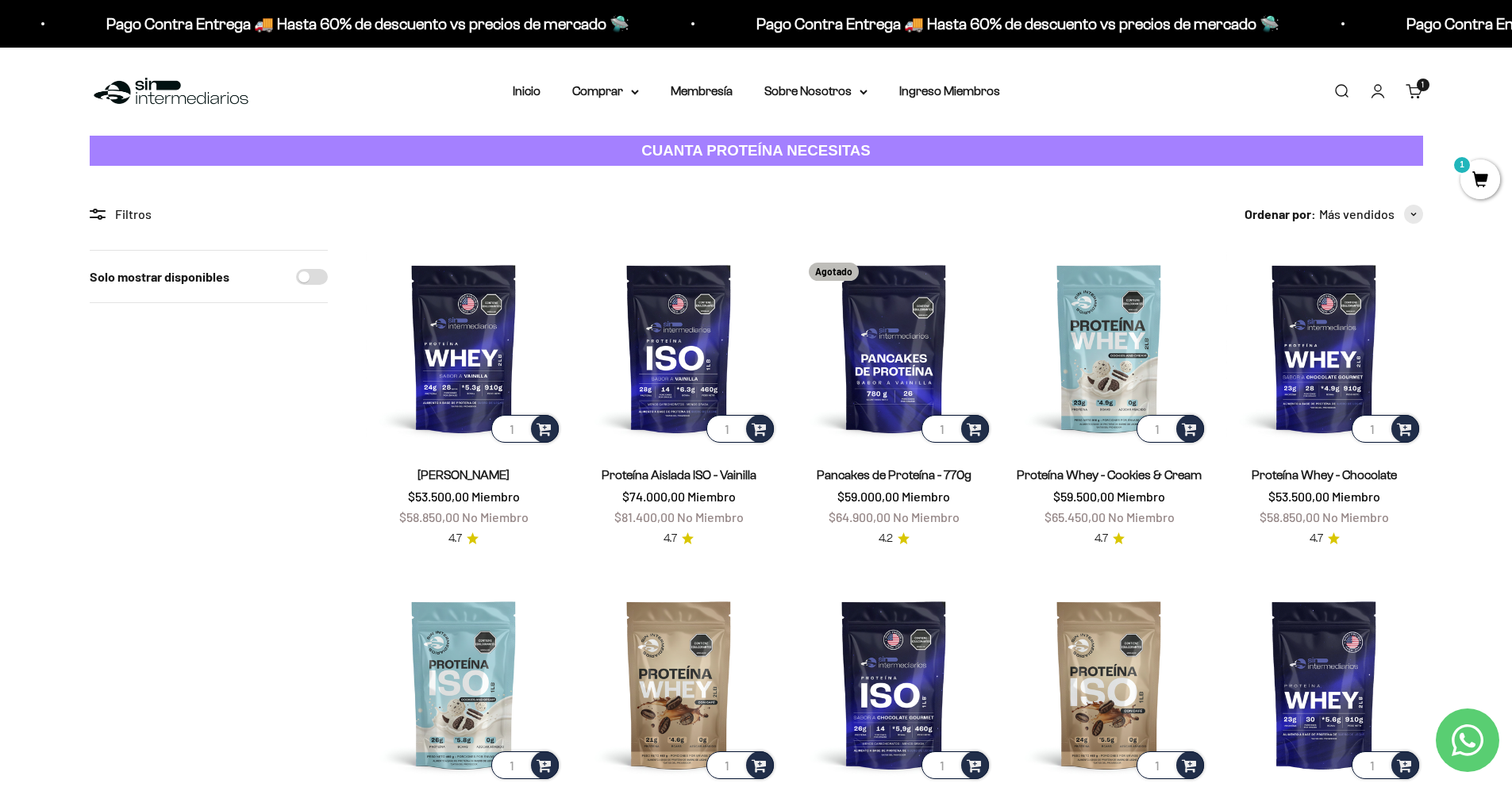
click at [630, 102] on div "Menú Buscar Inicio Comprar Proteínas Ver Todos Whey Iso Vegan Pancakes Pre-Entr…" at bounding box center [756, 92] width 1512 height 88
click at [629, 97] on summary "Comprar" at bounding box center [605, 91] width 67 height 21
click at [658, 240] on div "Proteínas Ver Todos Whey Iso Vegan" at bounding box center [647, 187] width 175 height 141
click at [658, 238] on span "Todos Los Productos" at bounding box center [640, 231] width 117 height 21
